Goal: Information Seeking & Learning: Learn about a topic

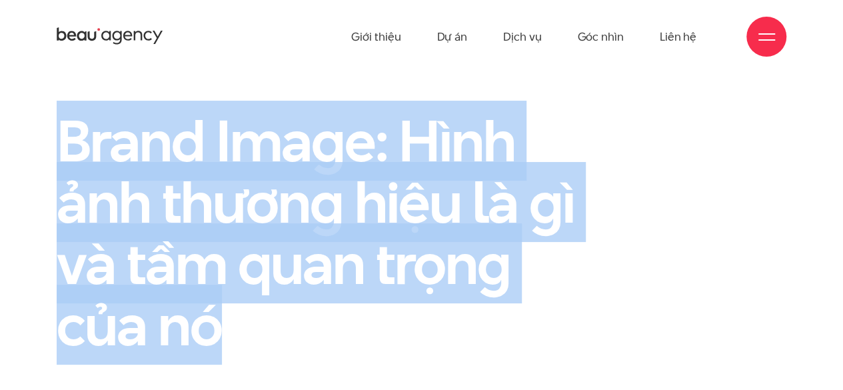
drag, startPoint x: 68, startPoint y: 140, endPoint x: 224, endPoint y: 320, distance: 238.1
click at [224, 320] on h1 "Brand Image: Hình ảnh thương hiệu là gì và tầm quan trọng của nó" at bounding box center [328, 232] width 542 height 245
copy h1 "Brand Image: Hình ảnh thương hiệu là gì và tầm quan trọng của nó"
click at [350, 247] on h1 "Brand Image: Hình ảnh thương hiệu là gì và tầm quan trọng của nó" at bounding box center [328, 232] width 542 height 245
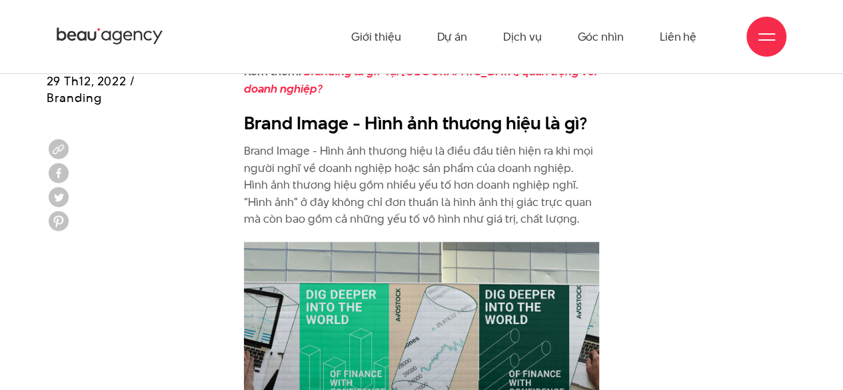
scroll to position [870, 0]
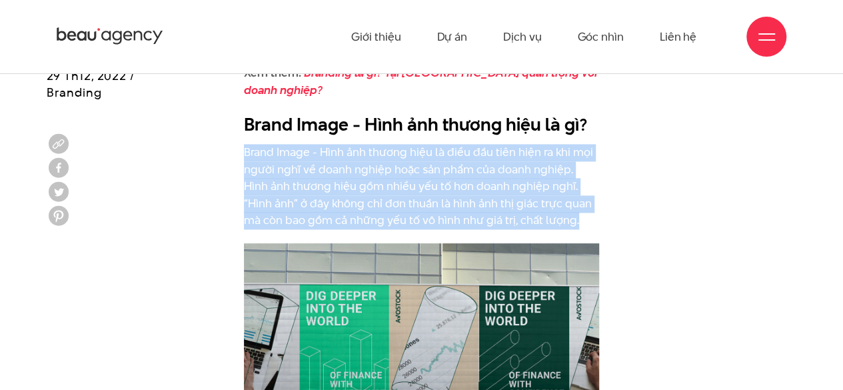
drag, startPoint x: 244, startPoint y: 152, endPoint x: 570, endPoint y: 219, distance: 333.4
click at [570, 219] on p "Brand Image - Hình ảnh thương hiệu là điều đầu tiên hiện ra khi mọi người nghĩ …" at bounding box center [421, 186] width 355 height 85
copy p "Brand Image - Hình ảnh thương hiệu là điều đầu tiên hiện ra khi mọi người nghĩ …"
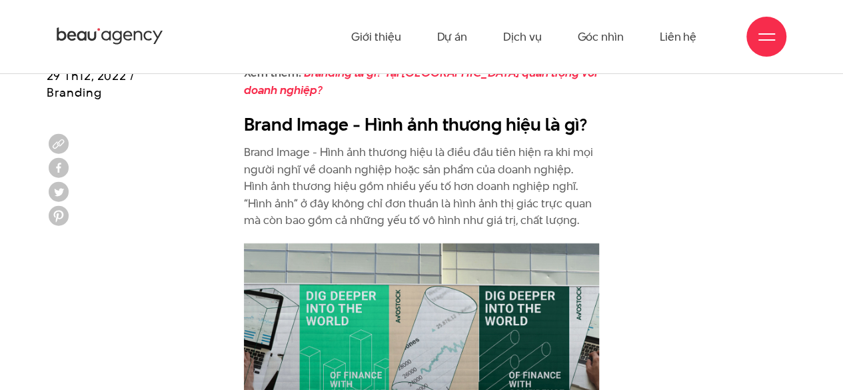
click at [398, 120] on h2 "Brand Image - Hình ảnh thương hiệu là gì?" at bounding box center [421, 124] width 355 height 25
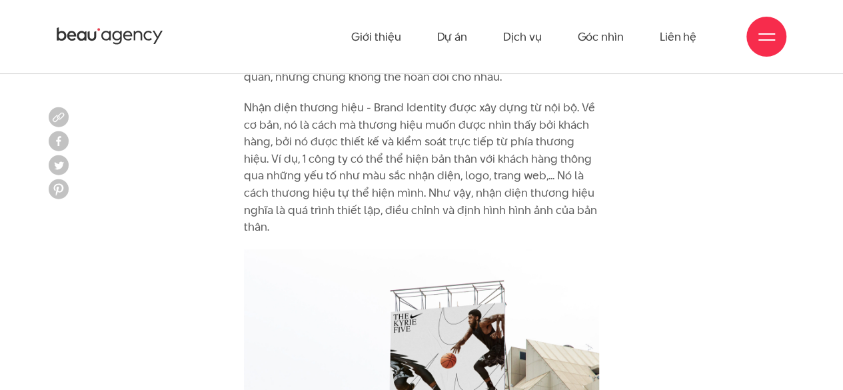
scroll to position [1609, 0]
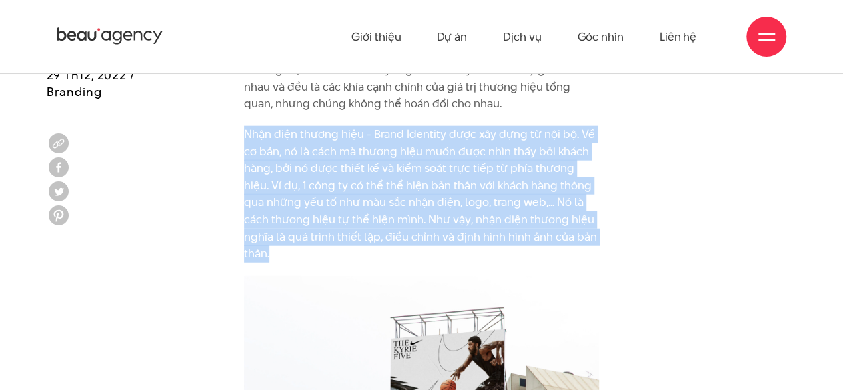
drag, startPoint x: 245, startPoint y: 132, endPoint x: 596, endPoint y: 231, distance: 364.3
click at [596, 231] on p "Nhận diện thương hiệu - Brand Identity được xây dựng từ nội bộ. Về cơ bản, nó l…" at bounding box center [421, 194] width 355 height 137
copy p "Nhận diện thương hiệu - Brand Identity được xây dựng từ nội bộ. Về cơ bản, nó l…"
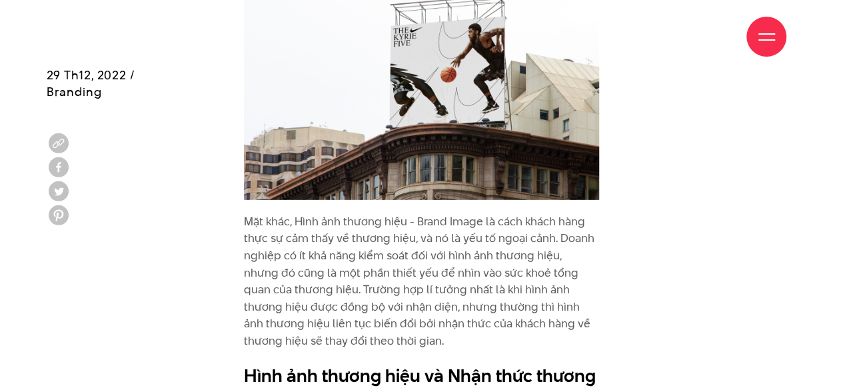
scroll to position [1944, 0]
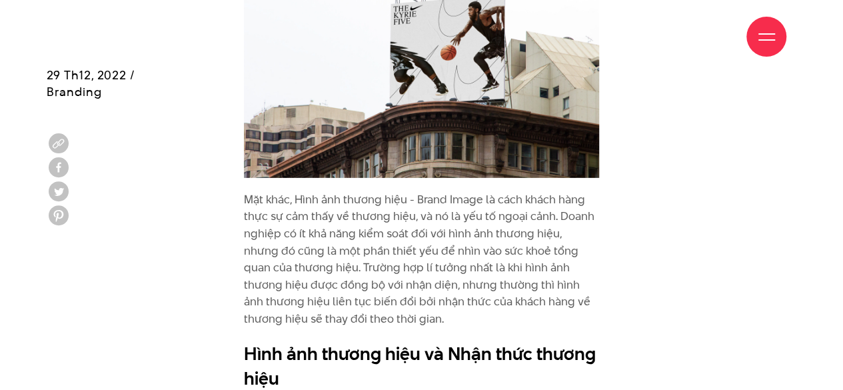
drag, startPoint x: 245, startPoint y: 179, endPoint x: 364, endPoint y: 304, distance: 172.5
click at [364, 304] on p "Mặt khác, Hình ảnh thương hiệu - Brand Image là cách khách hàng thực sự cảm thấ…" at bounding box center [421, 259] width 355 height 137
copy p "Mặt khác, Hình ảnh thương hiệu - Brand Image là cách khách hàng thực sự cảm thấ…"
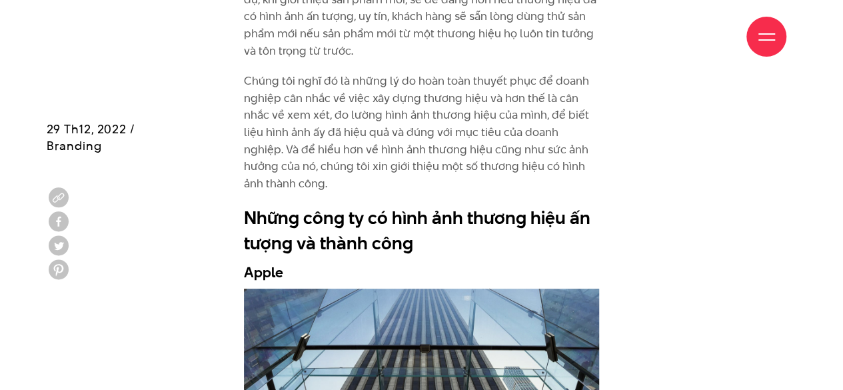
scroll to position [5104, 0]
